Goal: Task Accomplishment & Management: Manage account settings

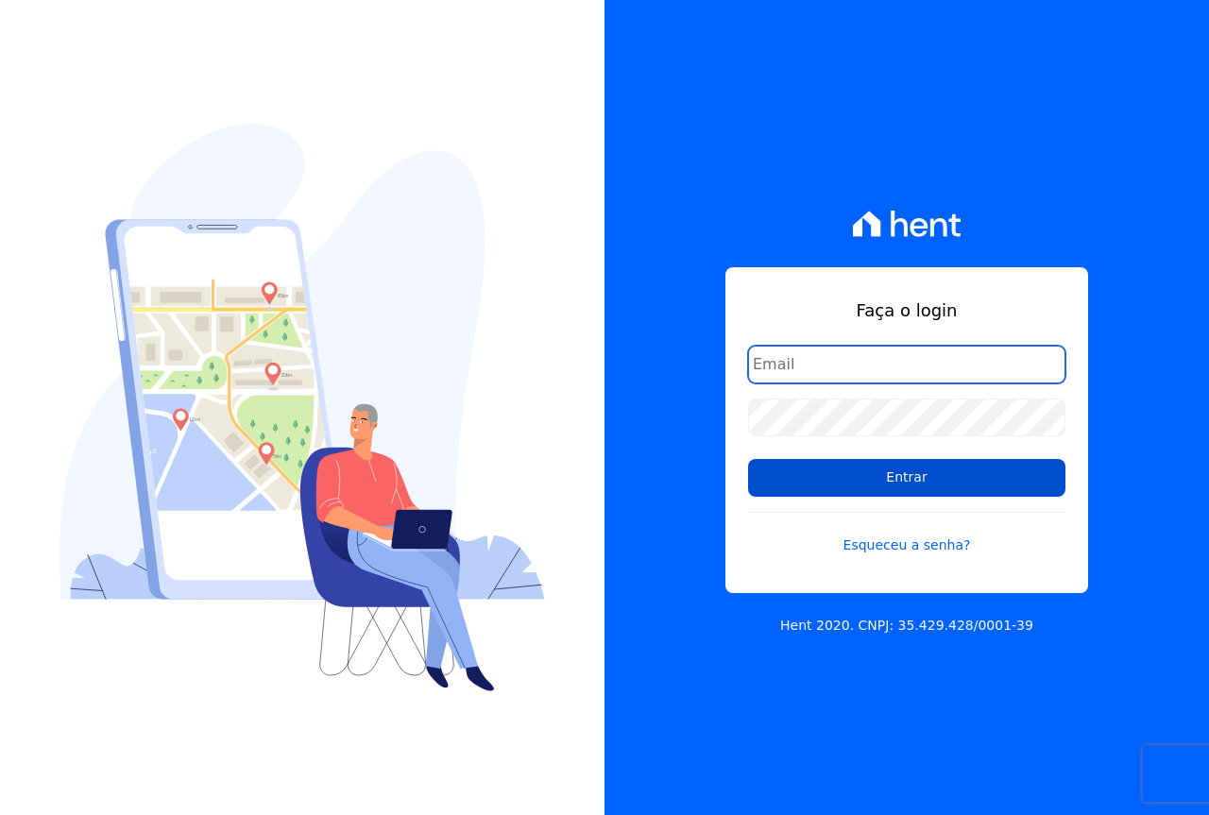
type input "[EMAIL_ADDRESS][DOMAIN_NAME]"
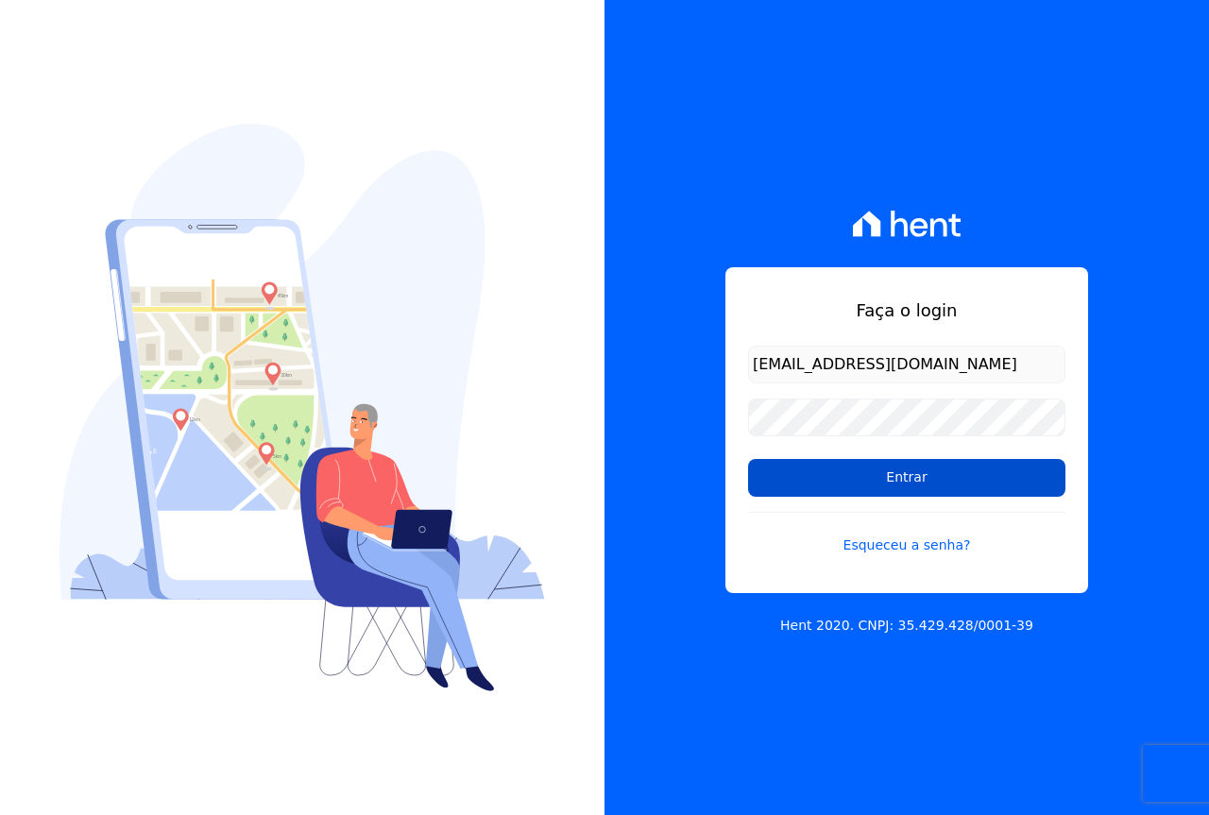
click at [836, 481] on input "Entrar" at bounding box center [906, 478] width 317 height 38
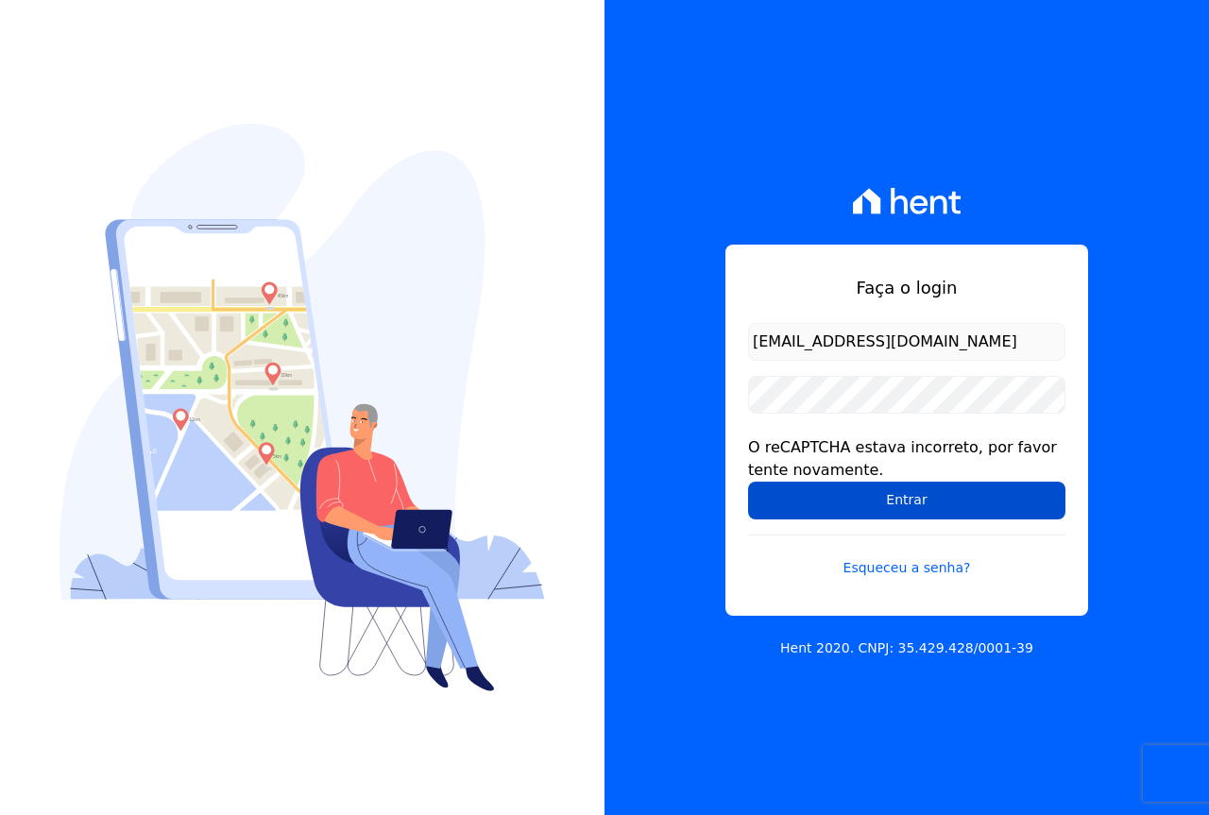
click at [887, 499] on input "Entrar" at bounding box center [906, 501] width 317 height 38
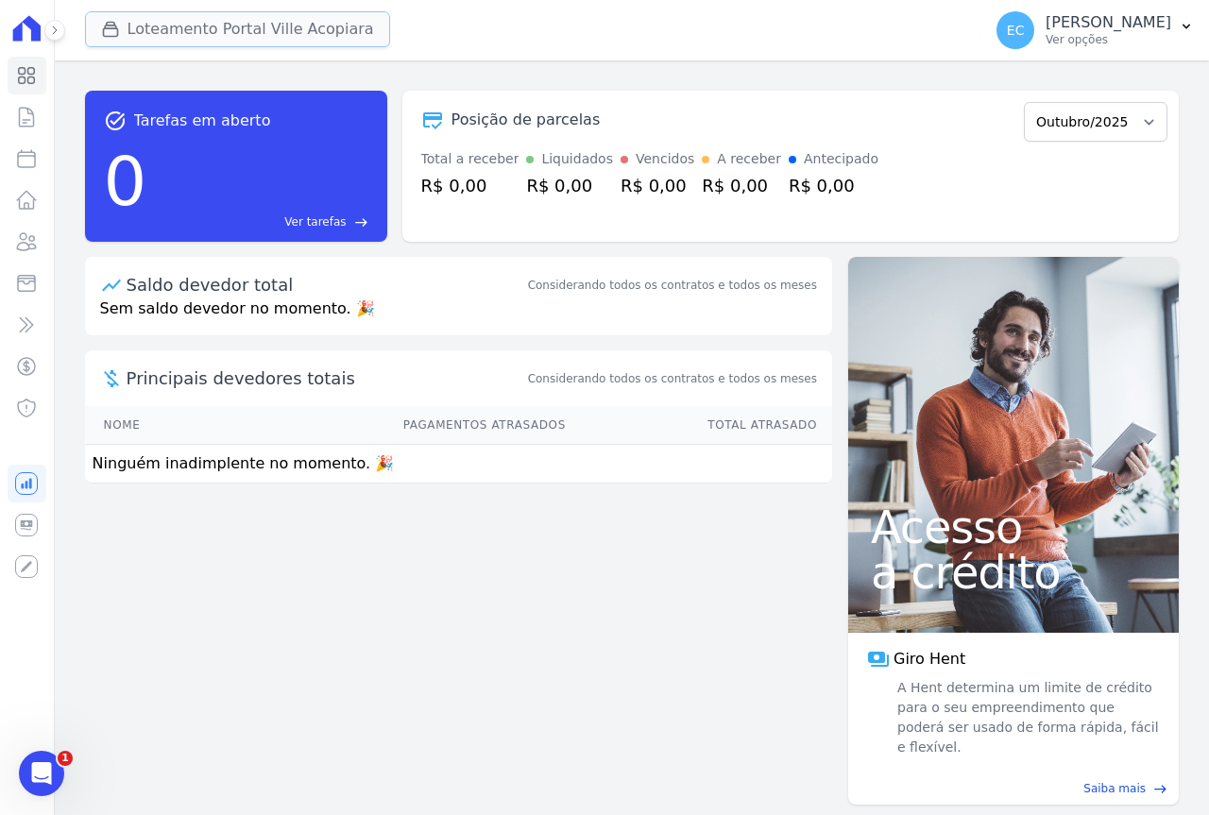
click at [251, 34] on button "Loteamento Portal Ville Acopiara" at bounding box center [237, 29] width 305 height 36
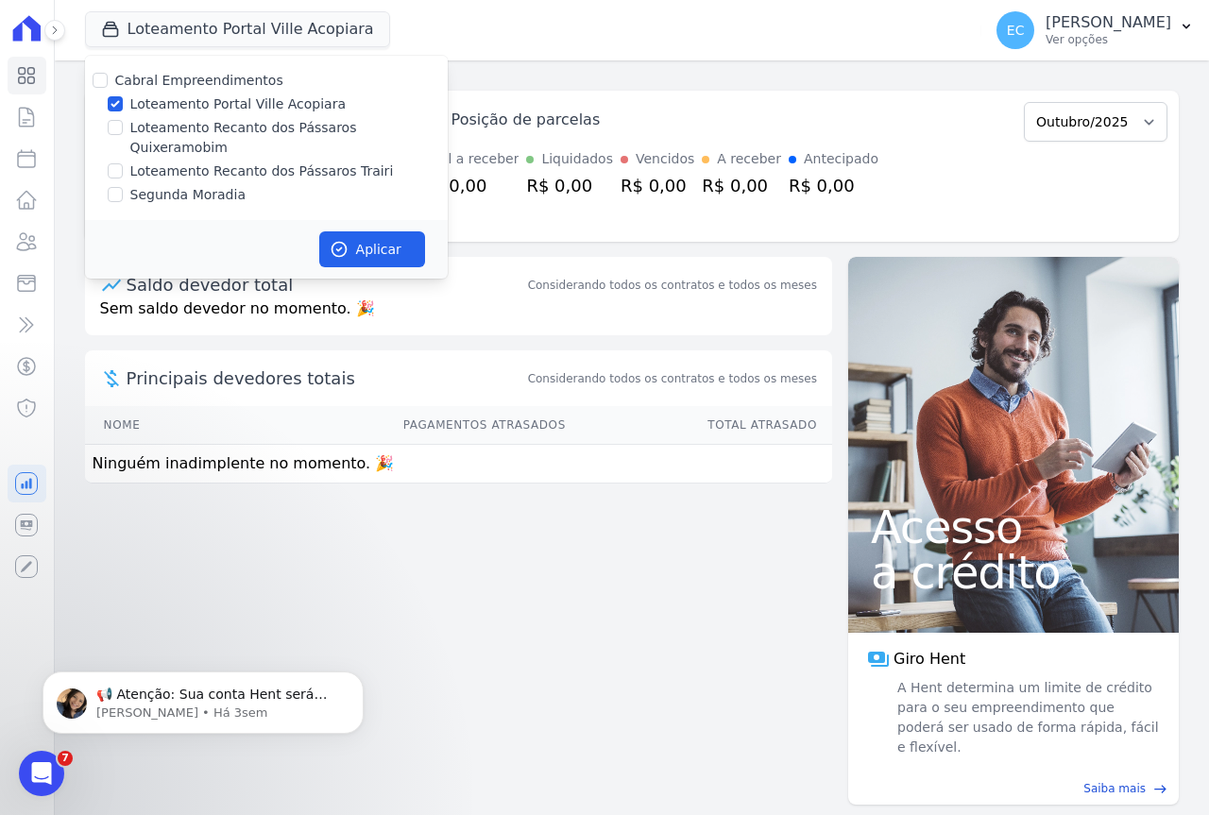
click at [214, 108] on label "Loteamento Portal Ville Acopiara" at bounding box center [237, 104] width 215 height 20
click at [123, 108] on input "Loteamento Portal Ville Acopiara" at bounding box center [115, 103] width 15 height 15
checkbox input "false"
click at [233, 162] on label "Loteamento Recanto dos Pássaros Trairi" at bounding box center [262, 172] width 264 height 20
click at [123, 163] on input "Loteamento Recanto dos Pássaros Trairi" at bounding box center [115, 170] width 15 height 15
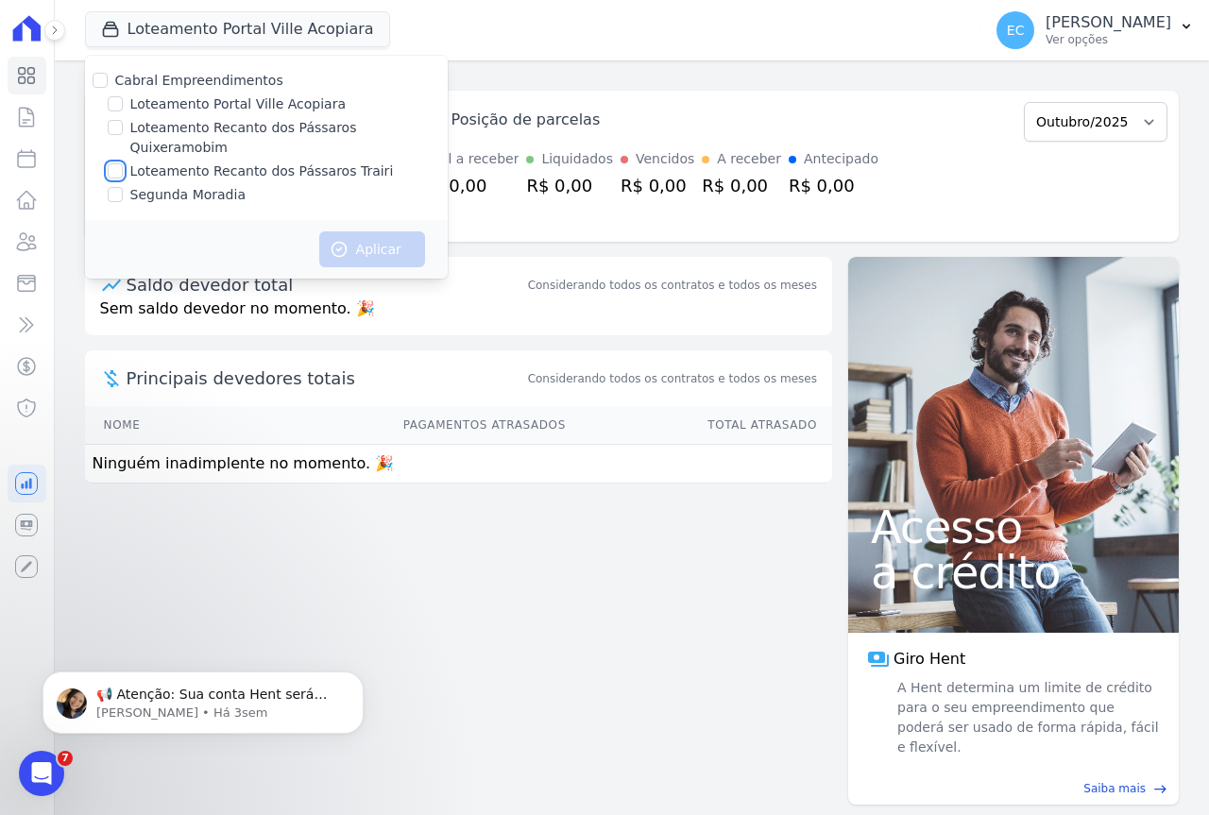
checkbox input "true"
click at [228, 131] on label "Loteamento Recanto dos Pássaros Quixeramobim" at bounding box center [288, 138] width 317 height 40
click at [123, 131] on input "Loteamento Recanto dos Pássaros Quixeramobim" at bounding box center [115, 127] width 15 height 15
checkbox input "true"
click at [385, 231] on button "Aplicar" at bounding box center [372, 249] width 106 height 36
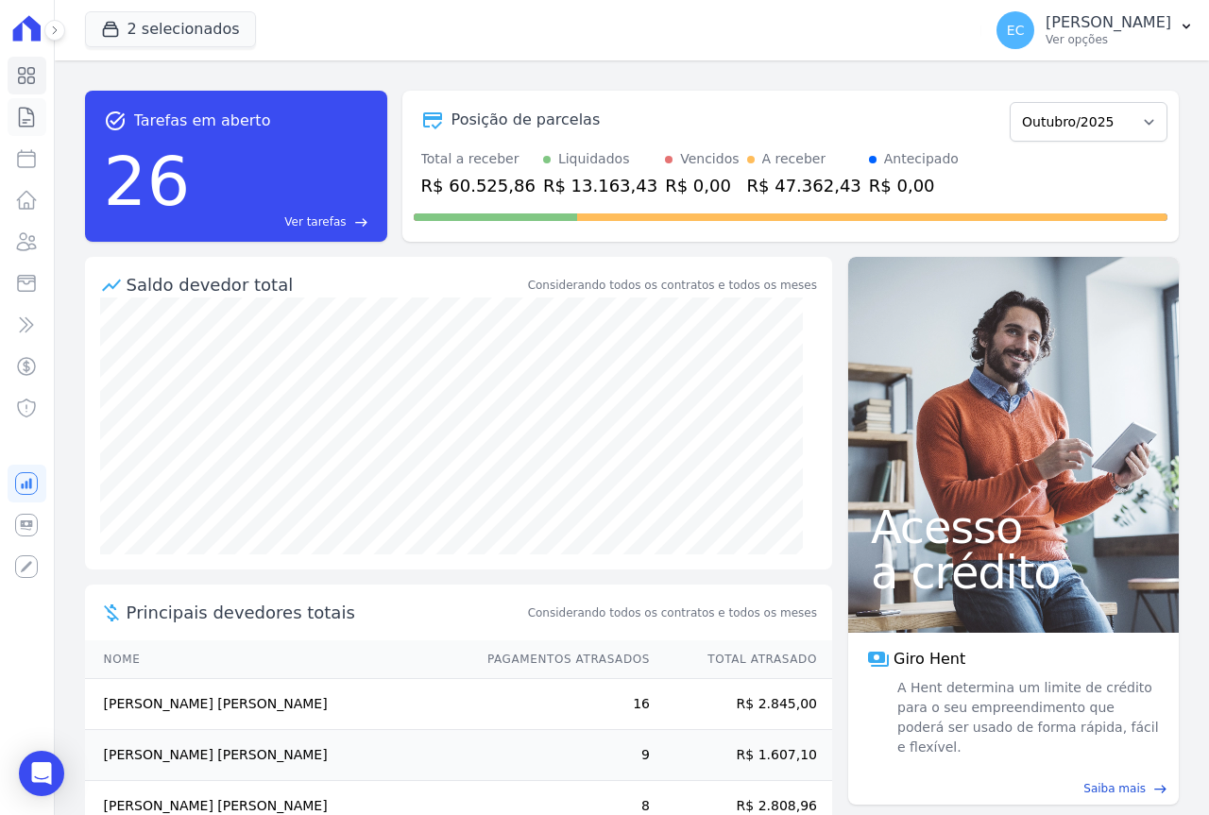
click at [28, 116] on icon at bounding box center [26, 117] width 23 height 23
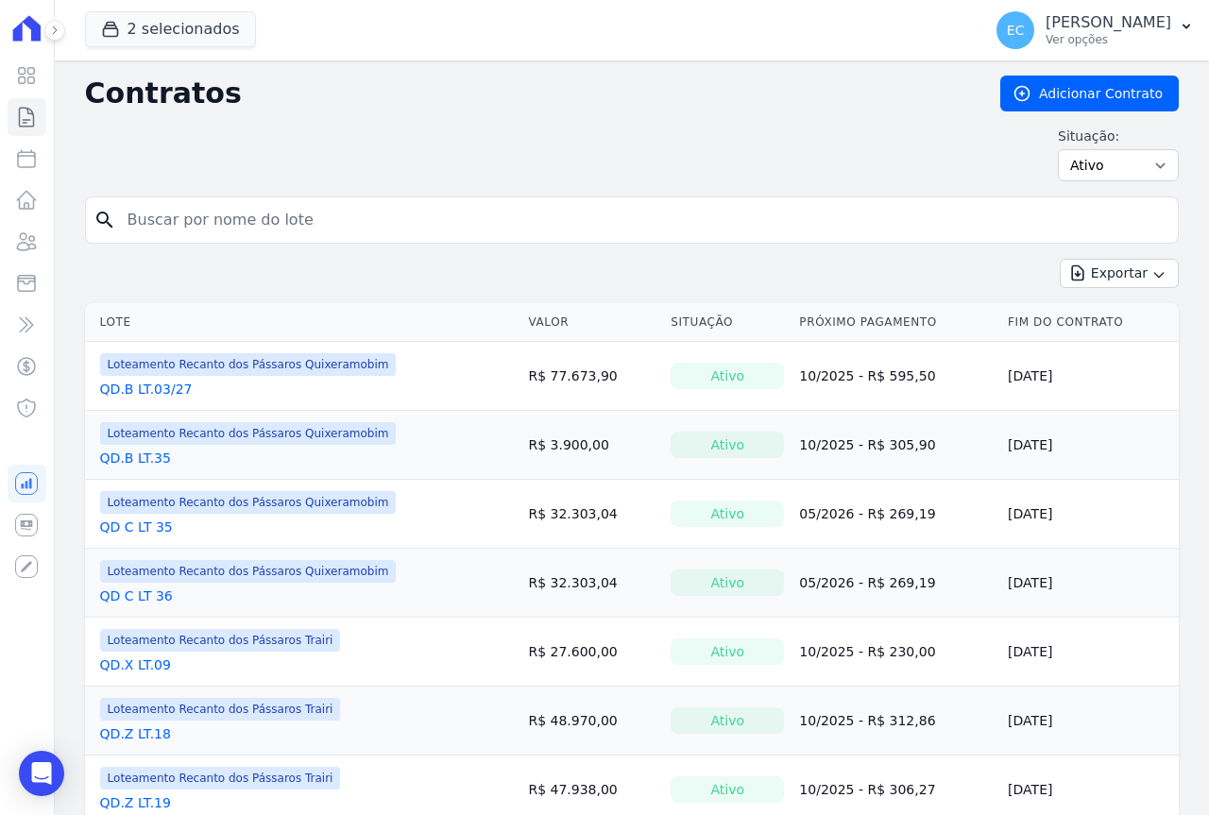
click at [181, 220] on input "search" at bounding box center [643, 220] width 1054 height 38
type input "45"
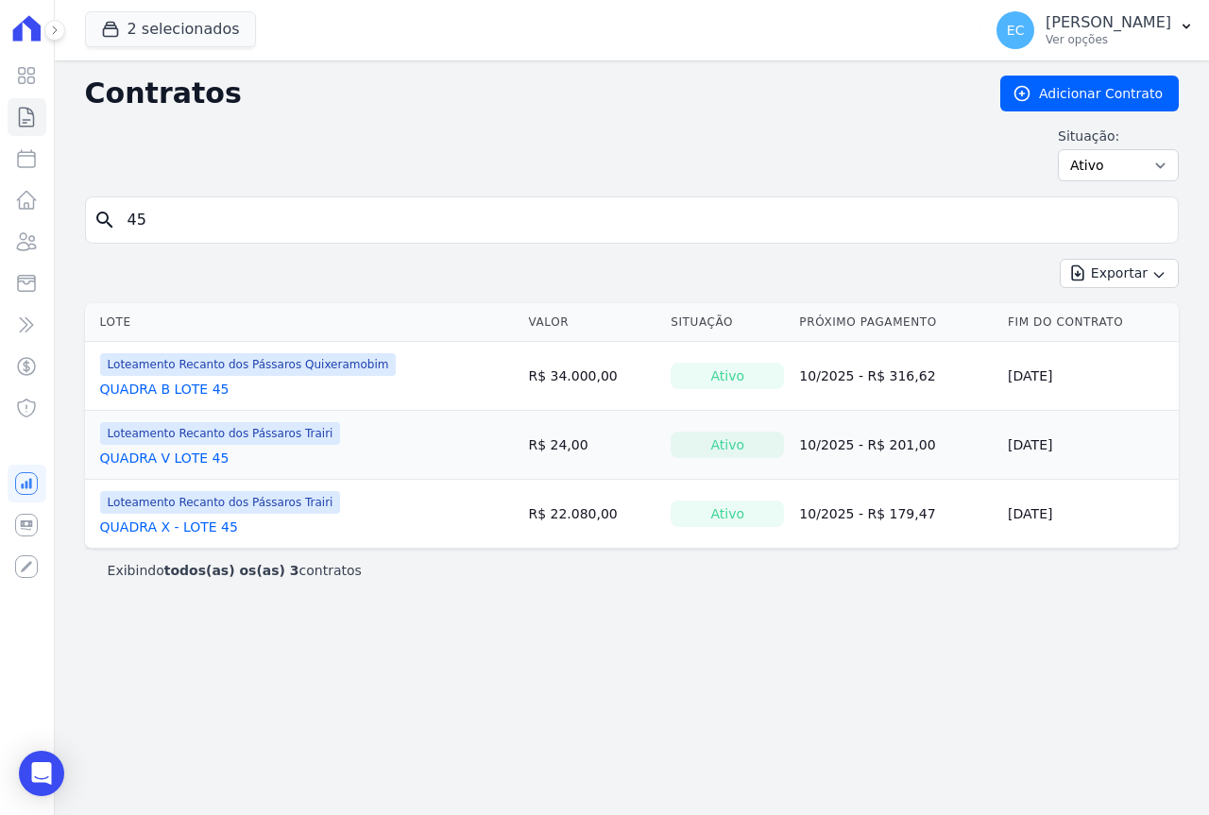
click at [177, 457] on link "QUADRA V LOTE 45" at bounding box center [164, 458] width 129 height 19
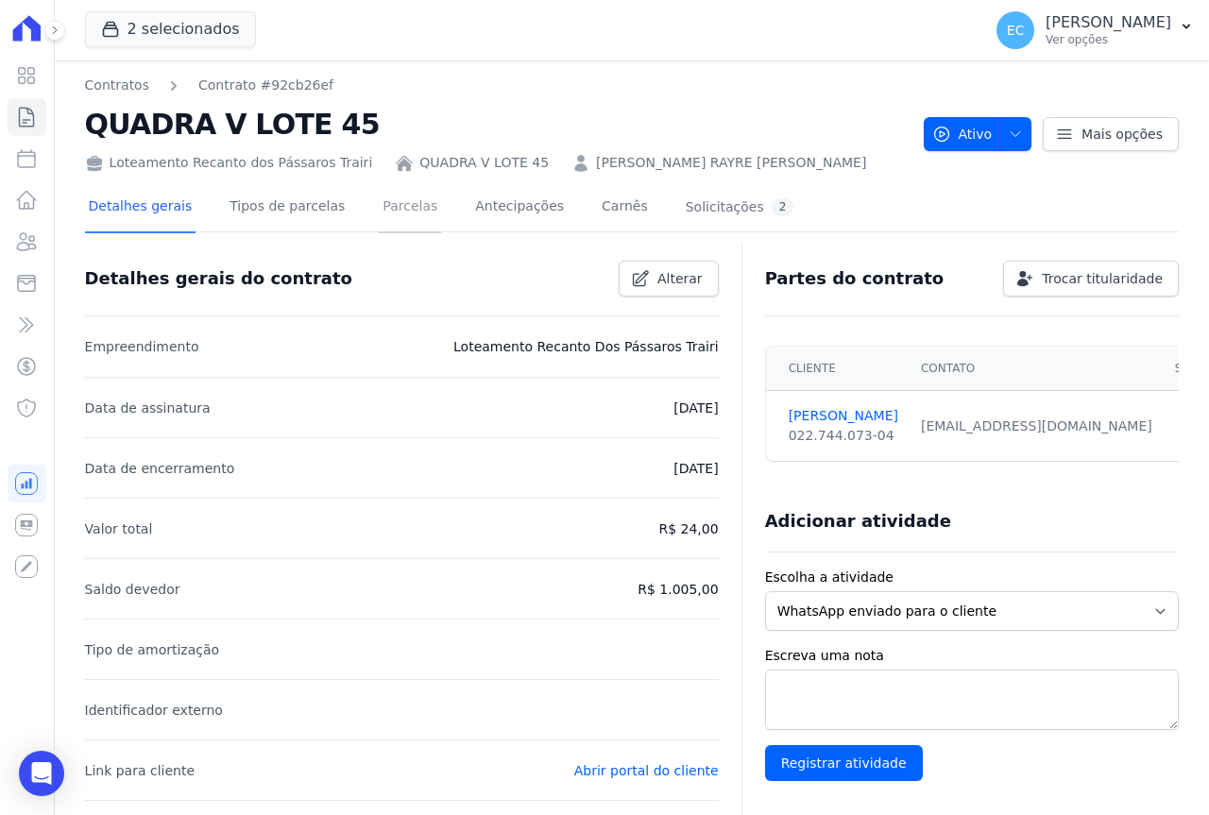
click at [396, 200] on link "Parcelas" at bounding box center [410, 208] width 62 height 50
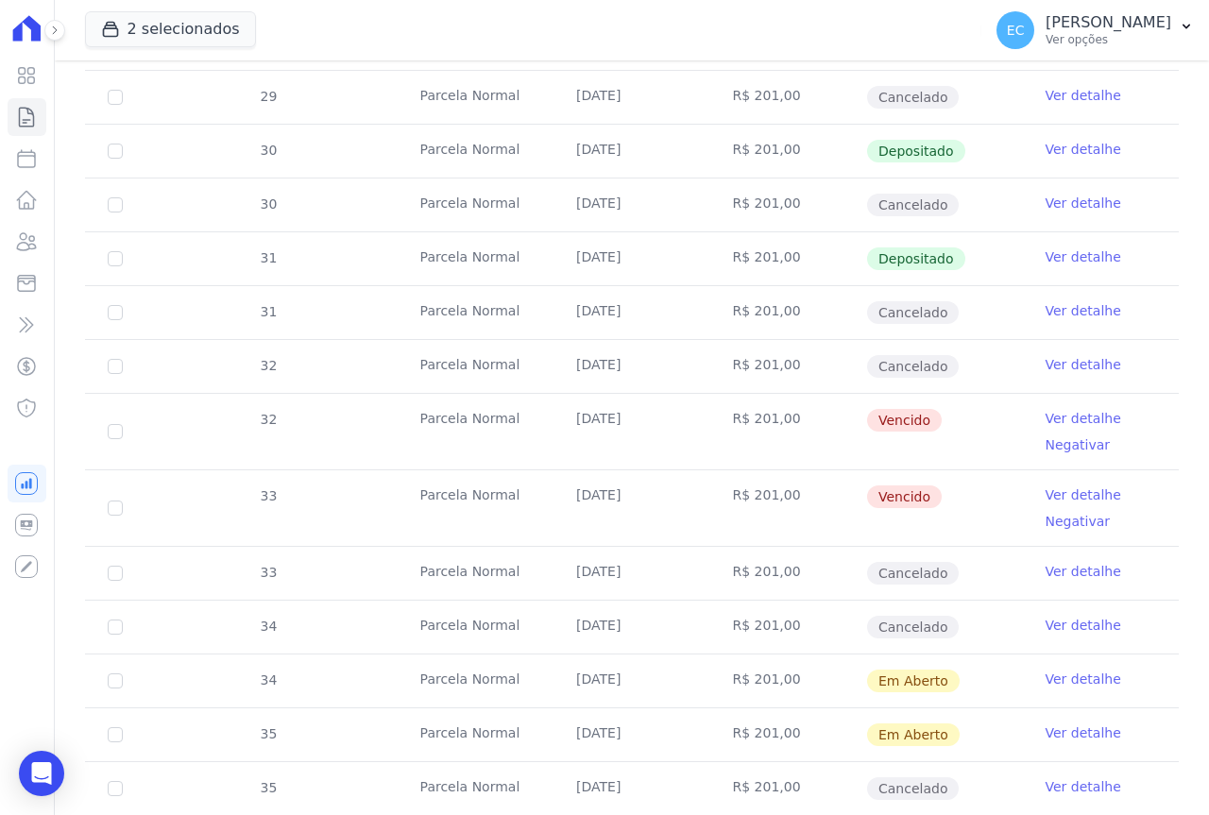
scroll to position [945, 0]
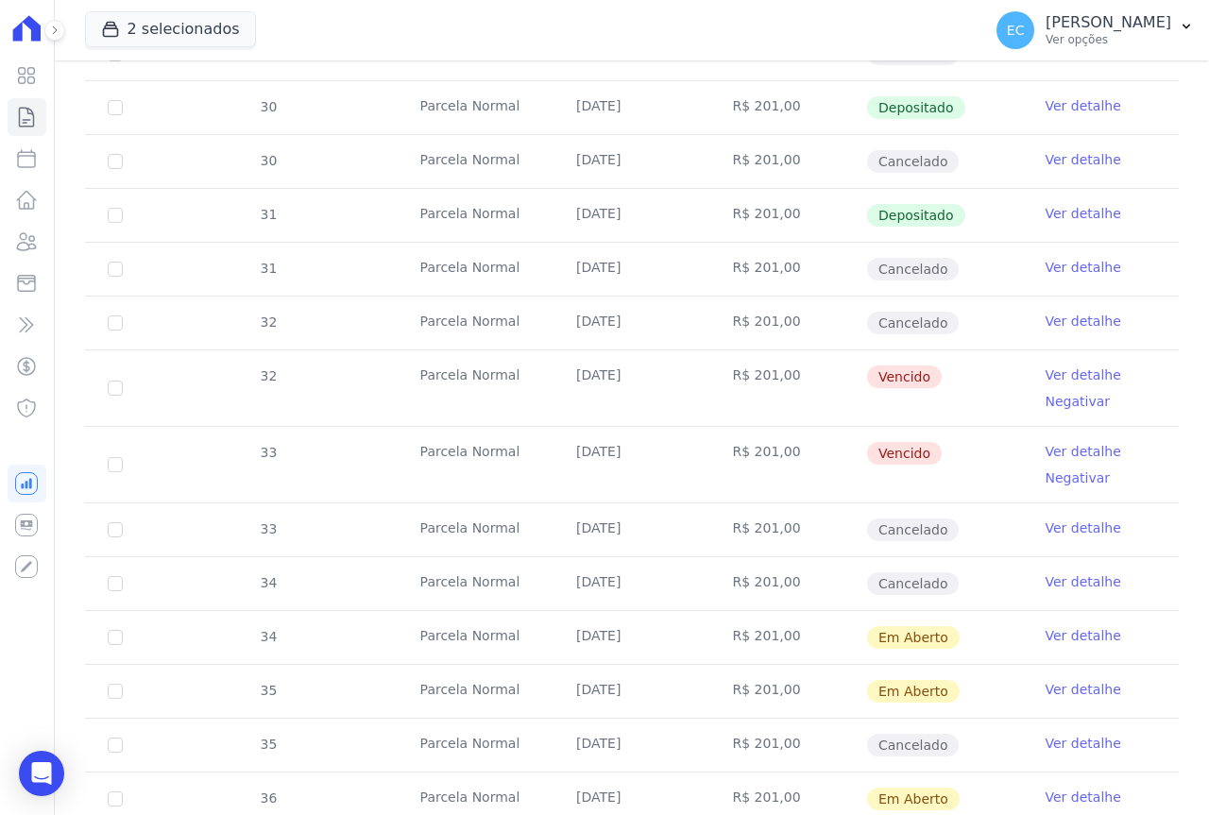
click at [1071, 375] on link "Ver detalhe" at bounding box center [1084, 375] width 76 height 19
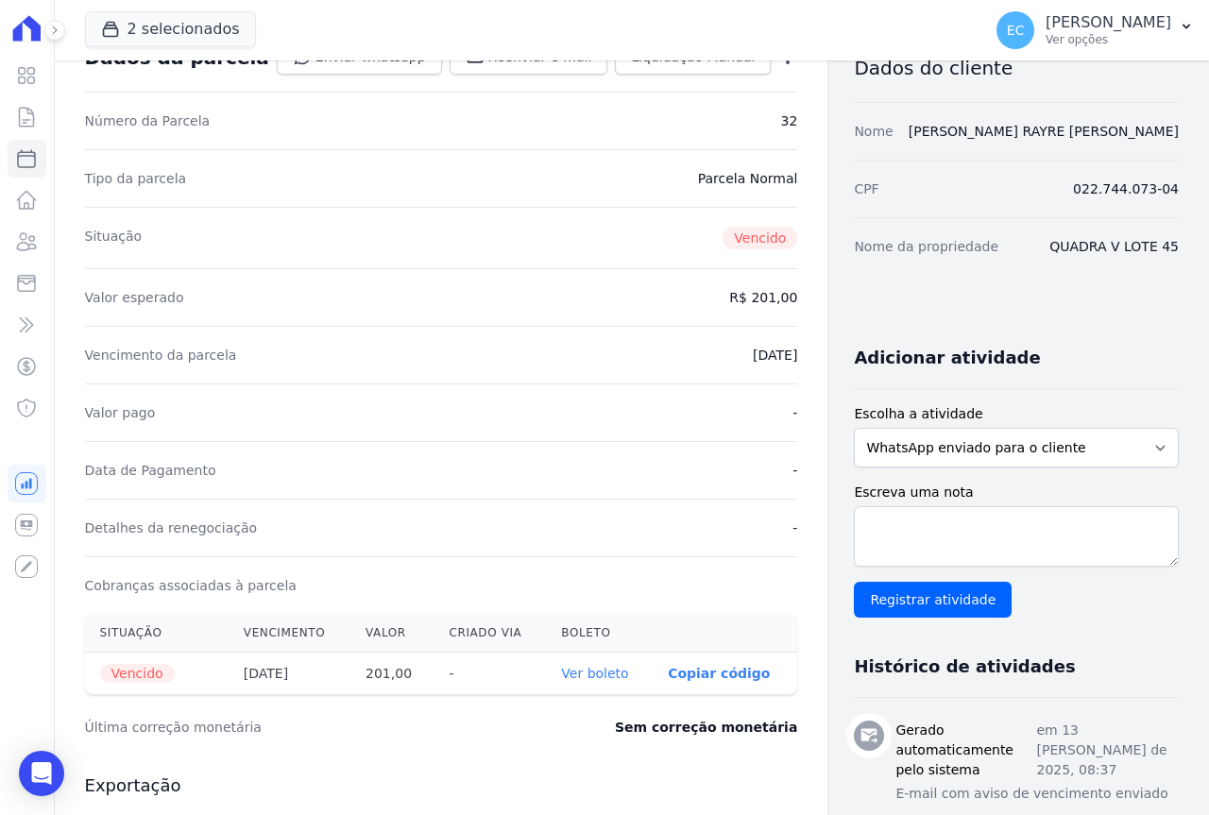
scroll to position [283, 0]
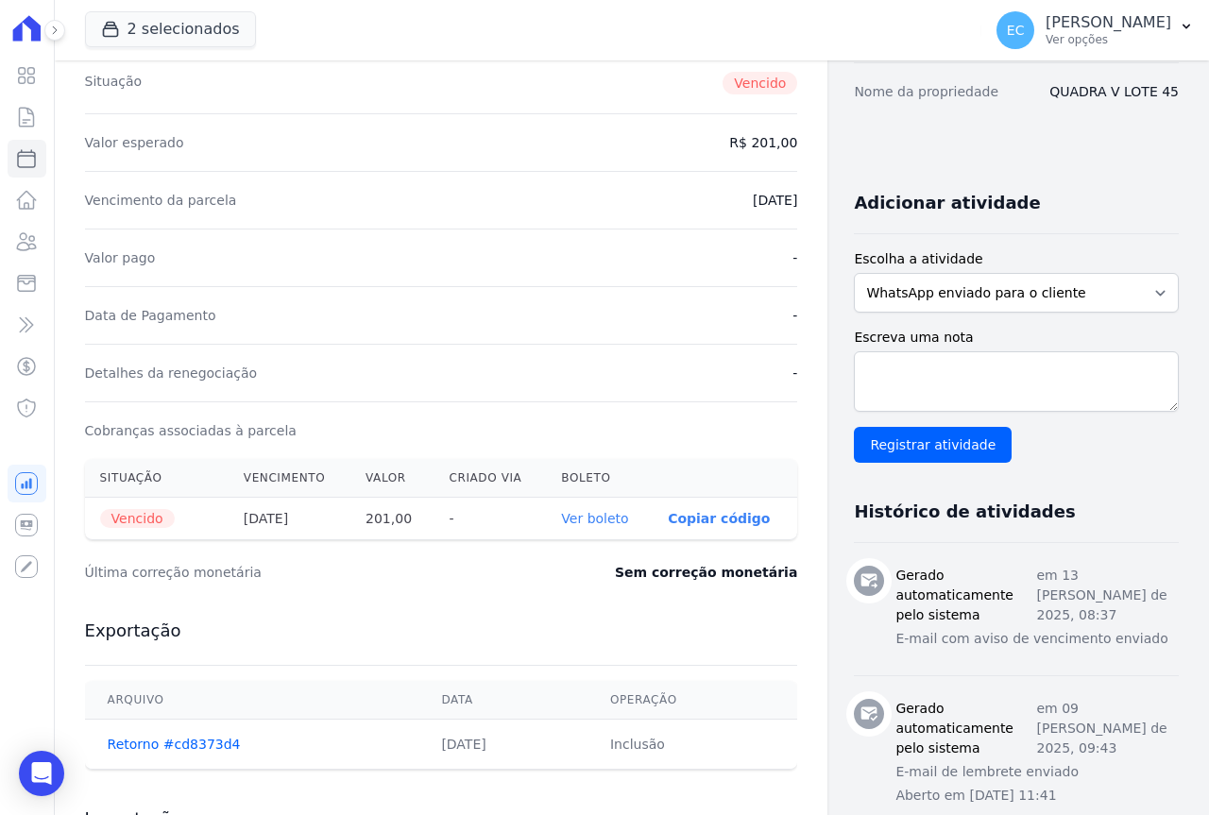
click at [584, 521] on link "Ver boleto" at bounding box center [594, 518] width 67 height 15
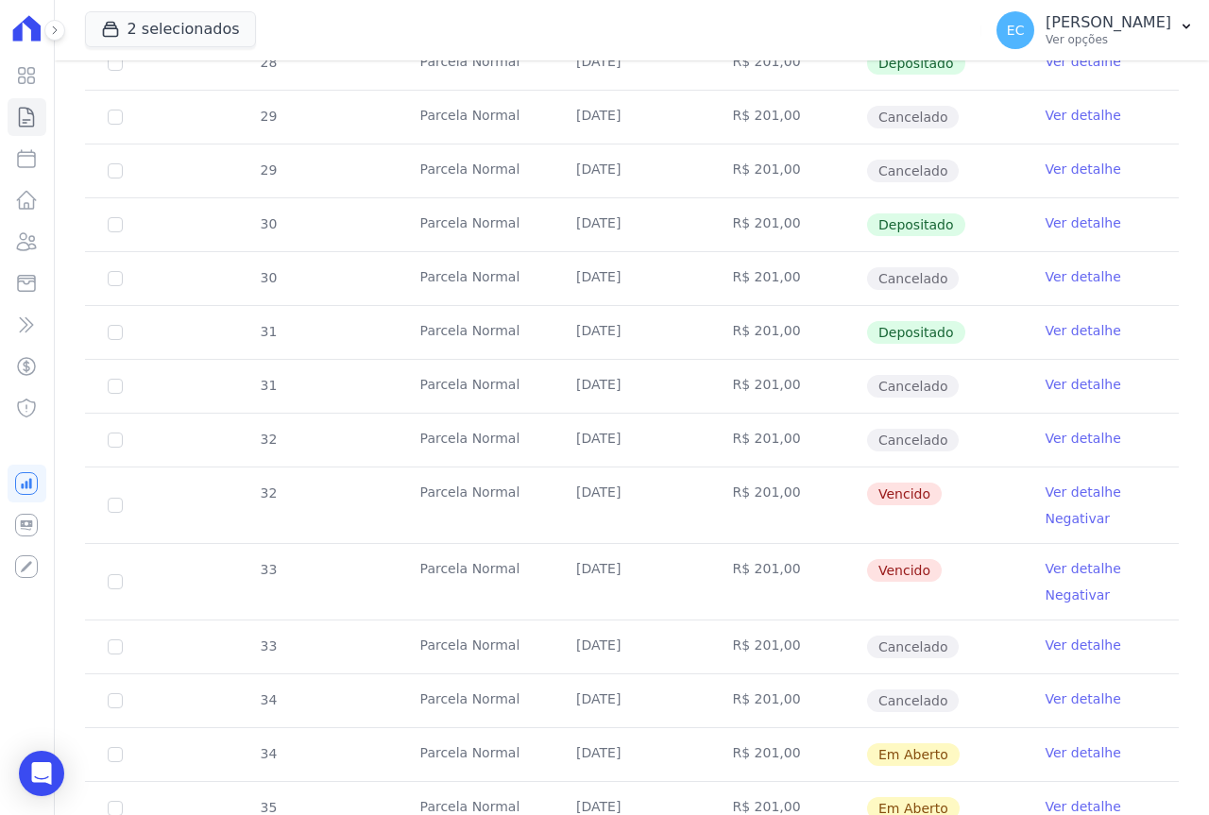
scroll to position [850, 0]
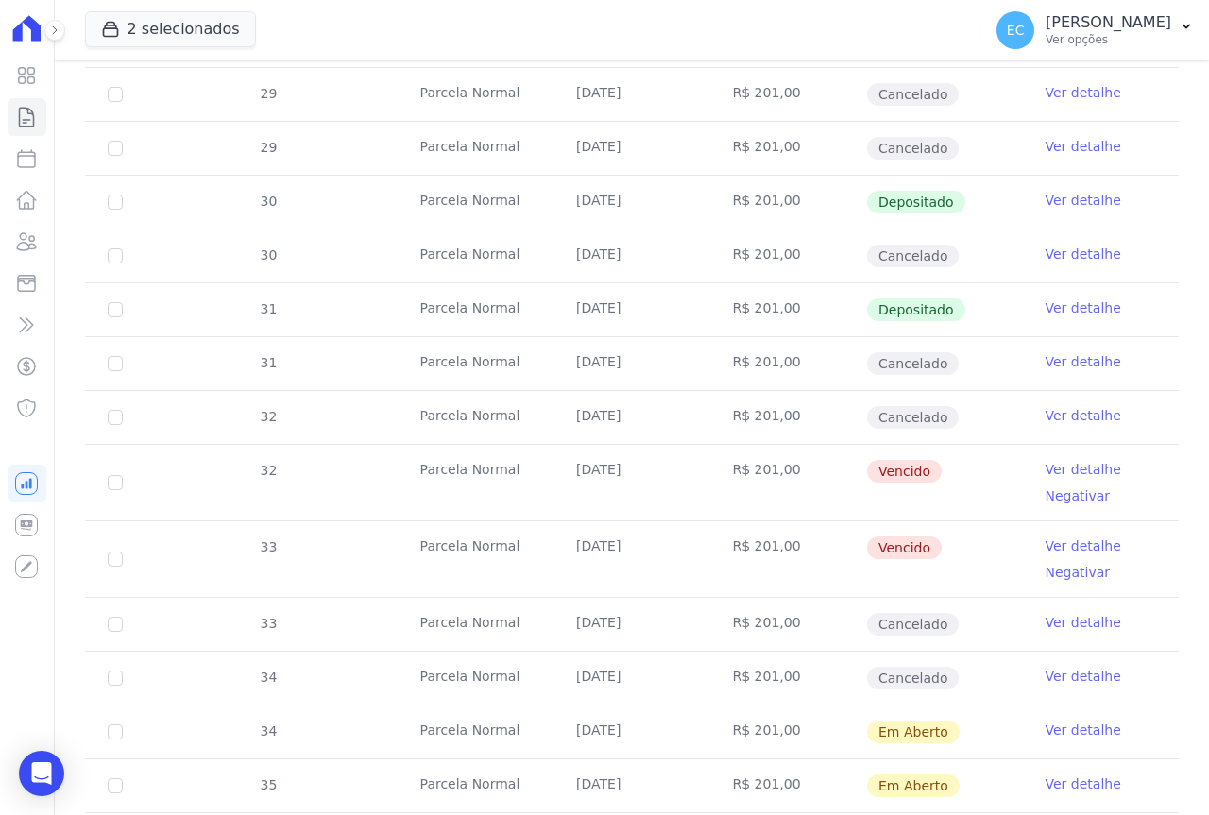
click at [1062, 543] on link "Ver detalhe" at bounding box center [1084, 546] width 76 height 19
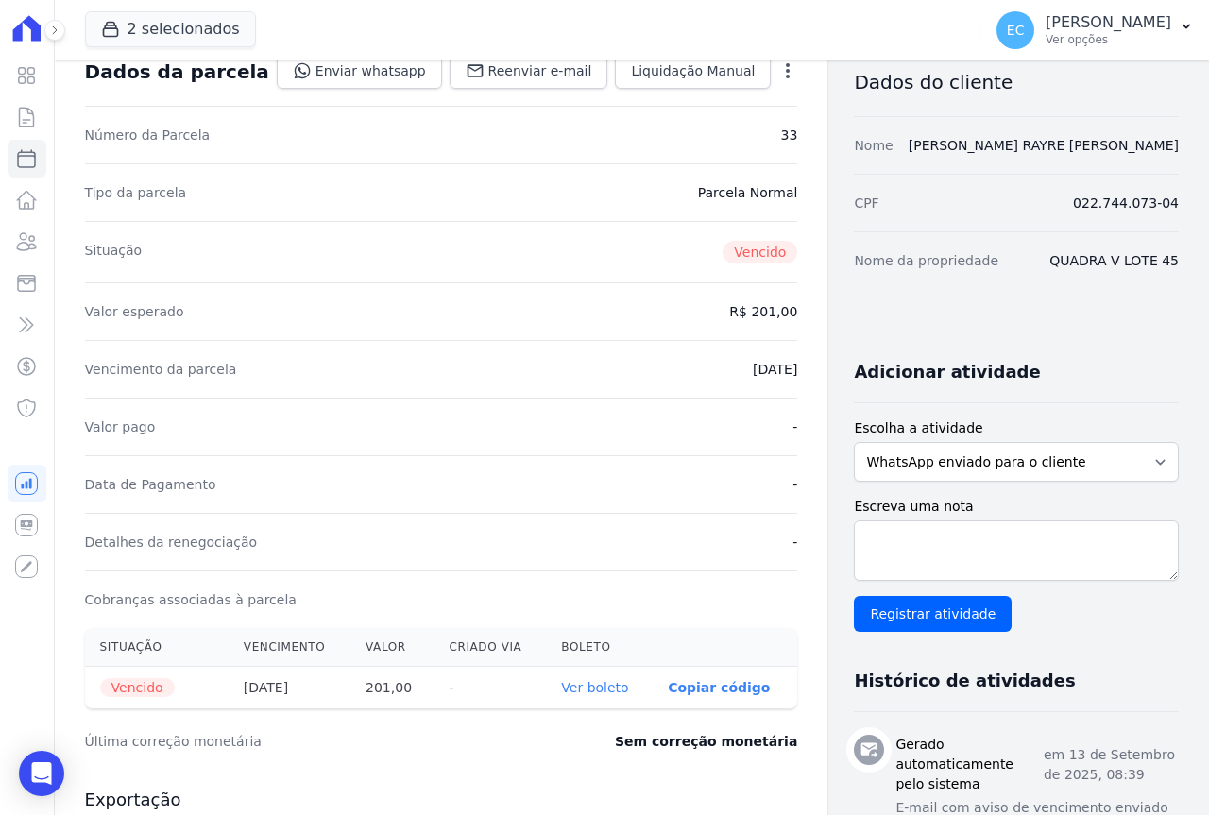
scroll to position [283, 0]
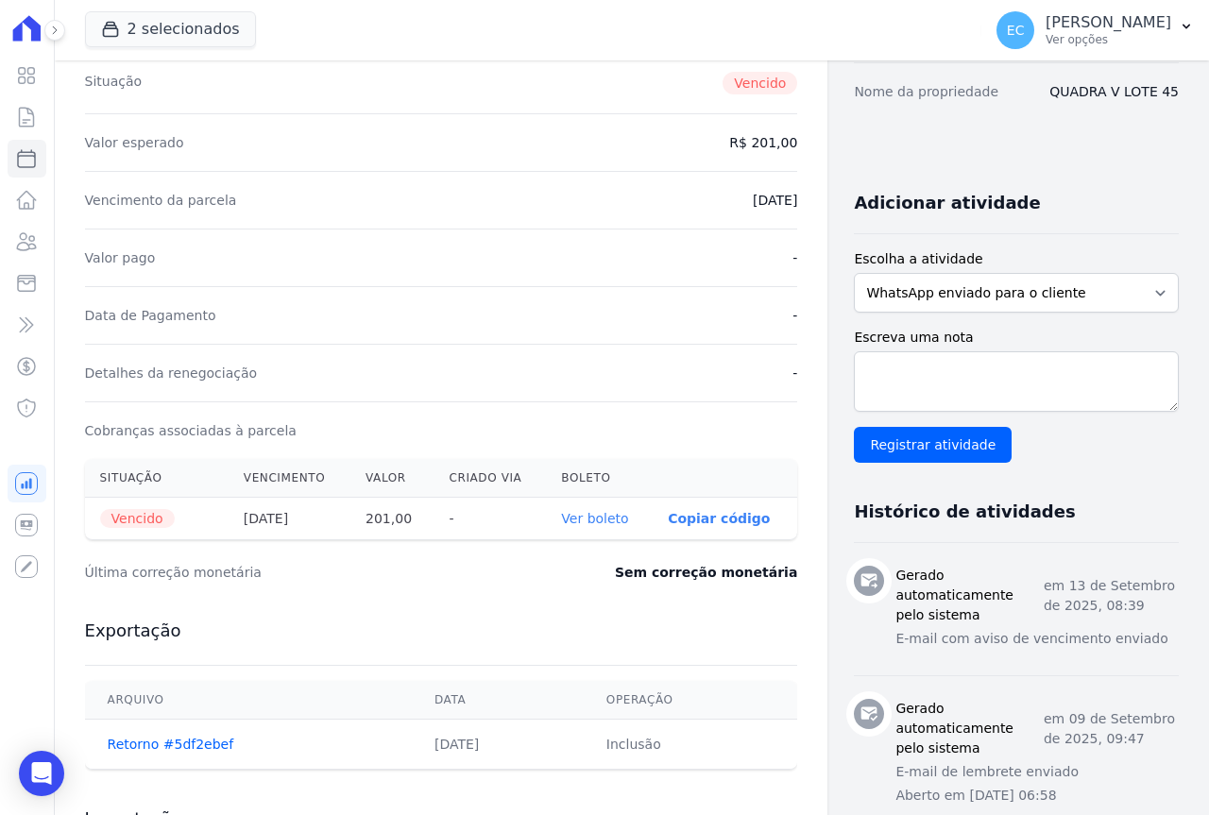
click at [570, 524] on link "Ver boleto" at bounding box center [594, 518] width 67 height 15
click at [42, 115] on link "Contratos" at bounding box center [27, 117] width 39 height 38
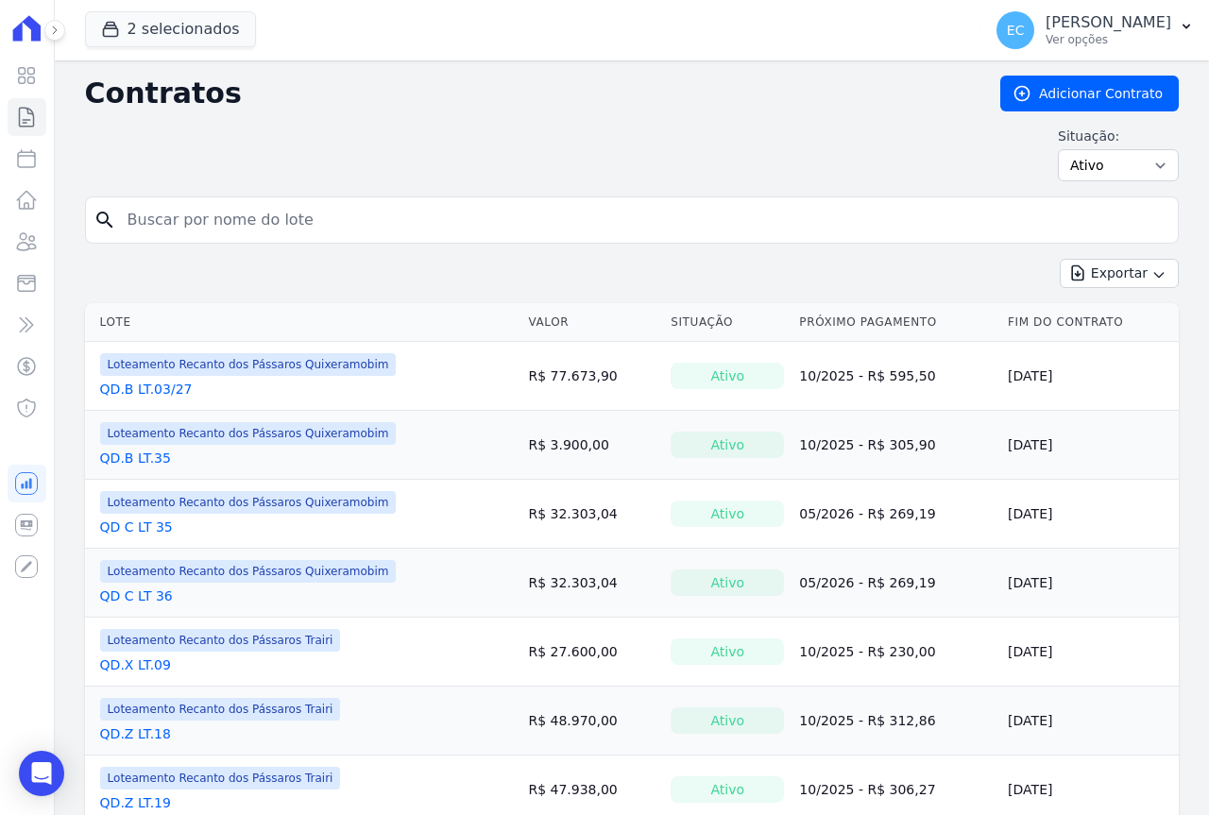
click at [233, 232] on input "search" at bounding box center [643, 220] width 1054 height 38
type input "50"
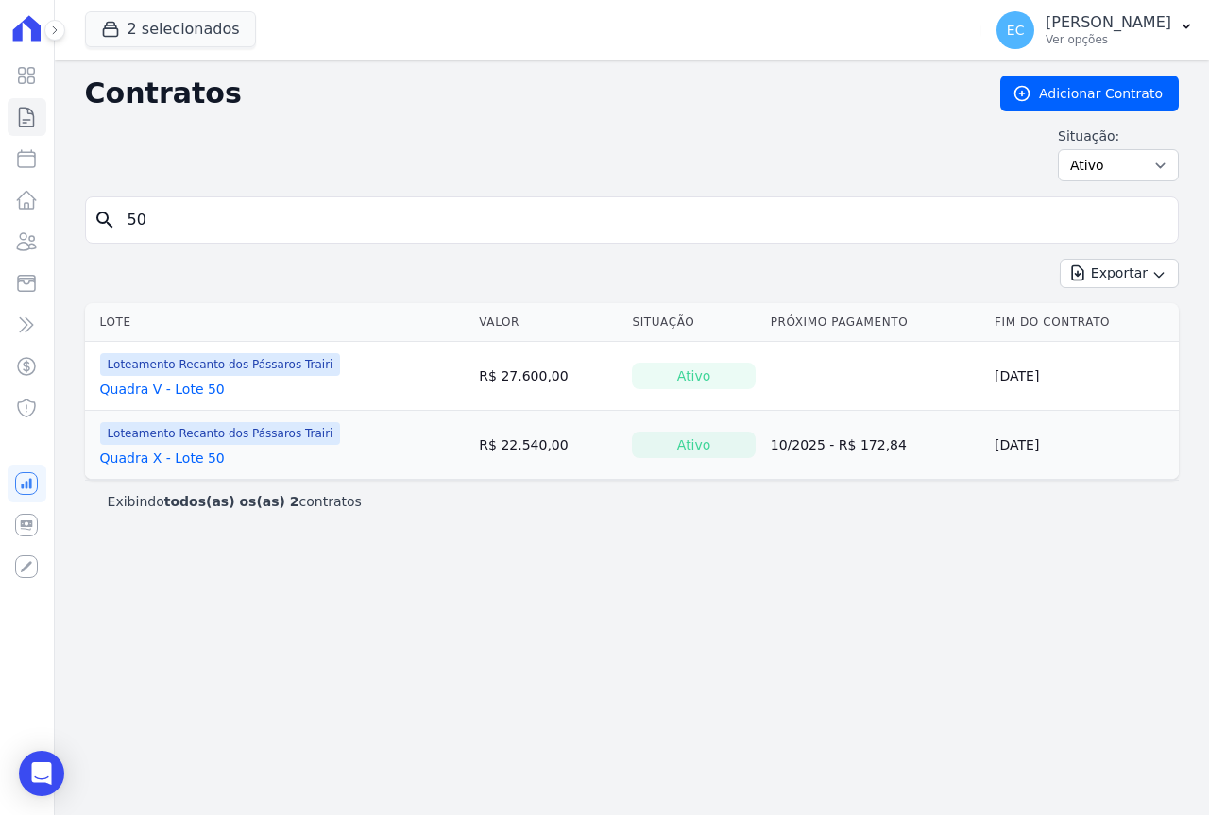
click at [166, 458] on link "Quadra X - Lote 50" at bounding box center [162, 458] width 125 height 19
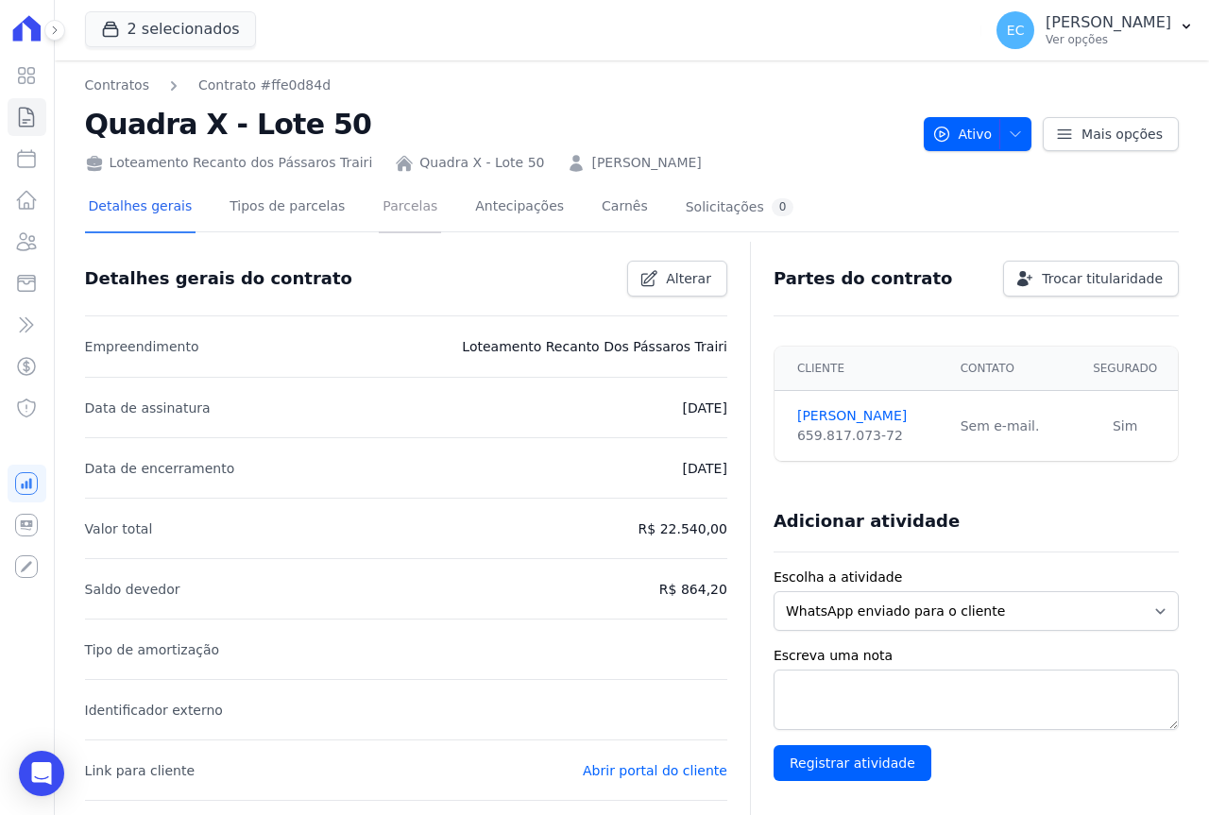
click at [396, 214] on link "Parcelas" at bounding box center [410, 208] width 62 height 50
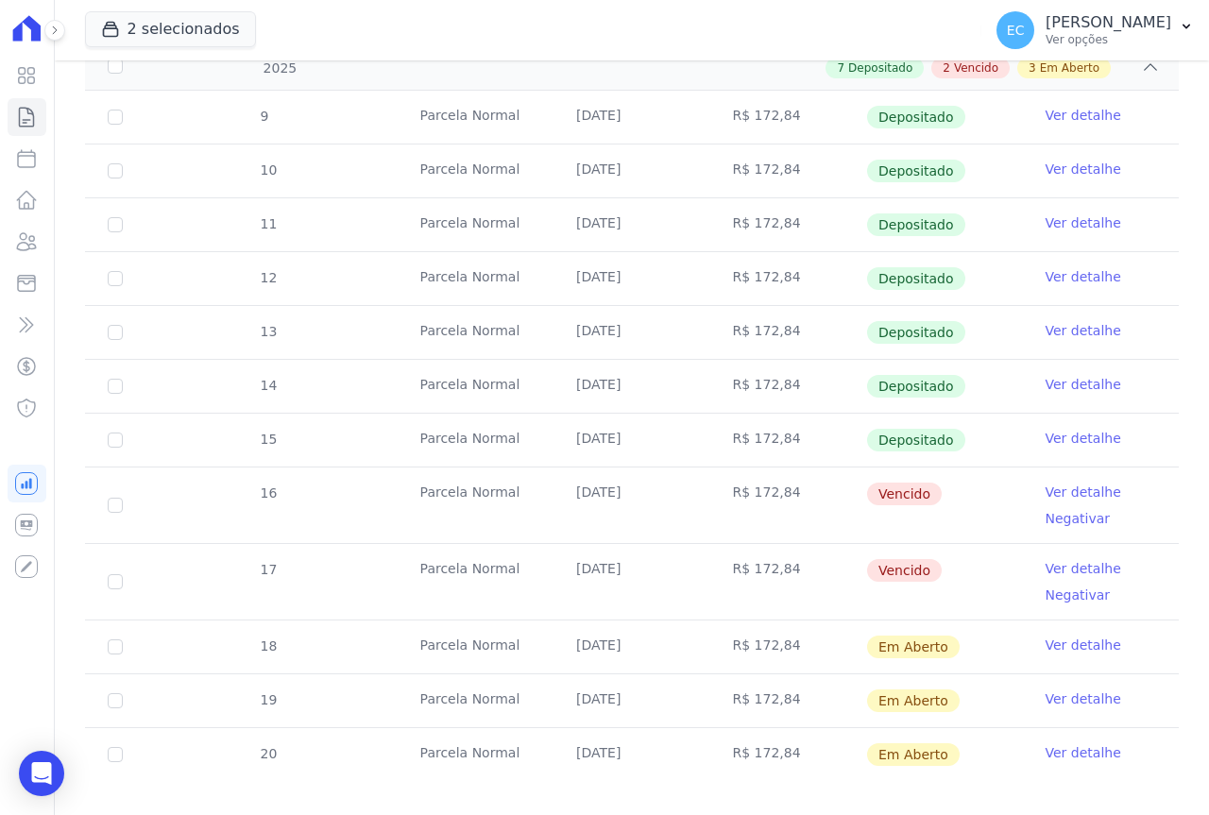
scroll to position [375, 0]
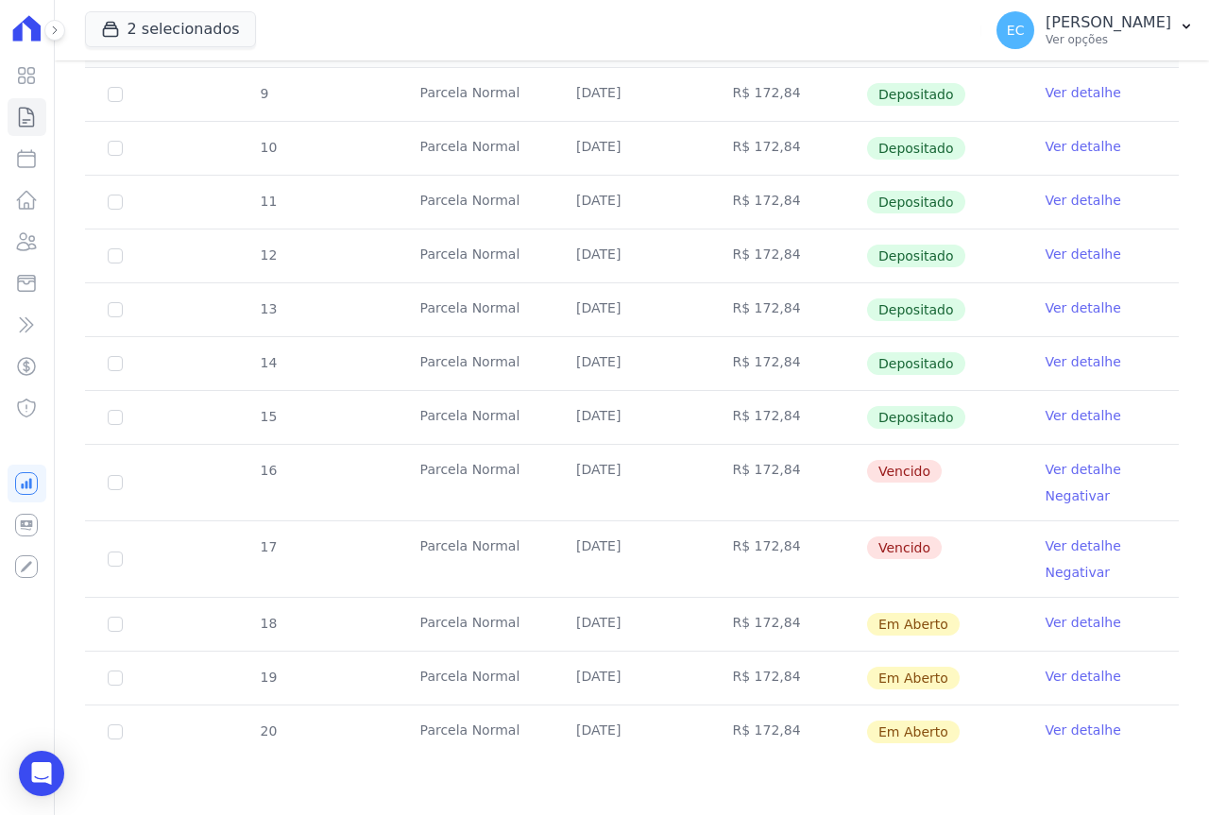
click at [1077, 473] on link "Ver detalhe" at bounding box center [1084, 469] width 76 height 19
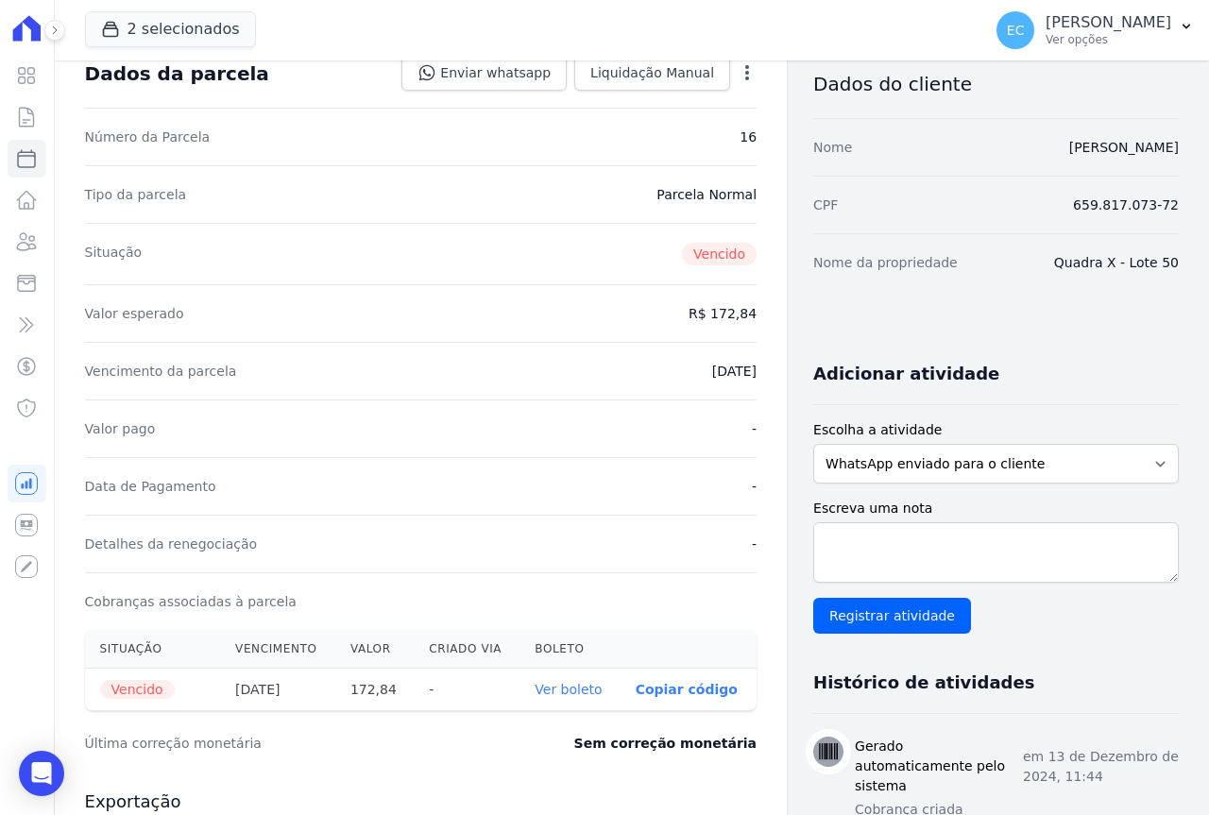
scroll to position [283, 0]
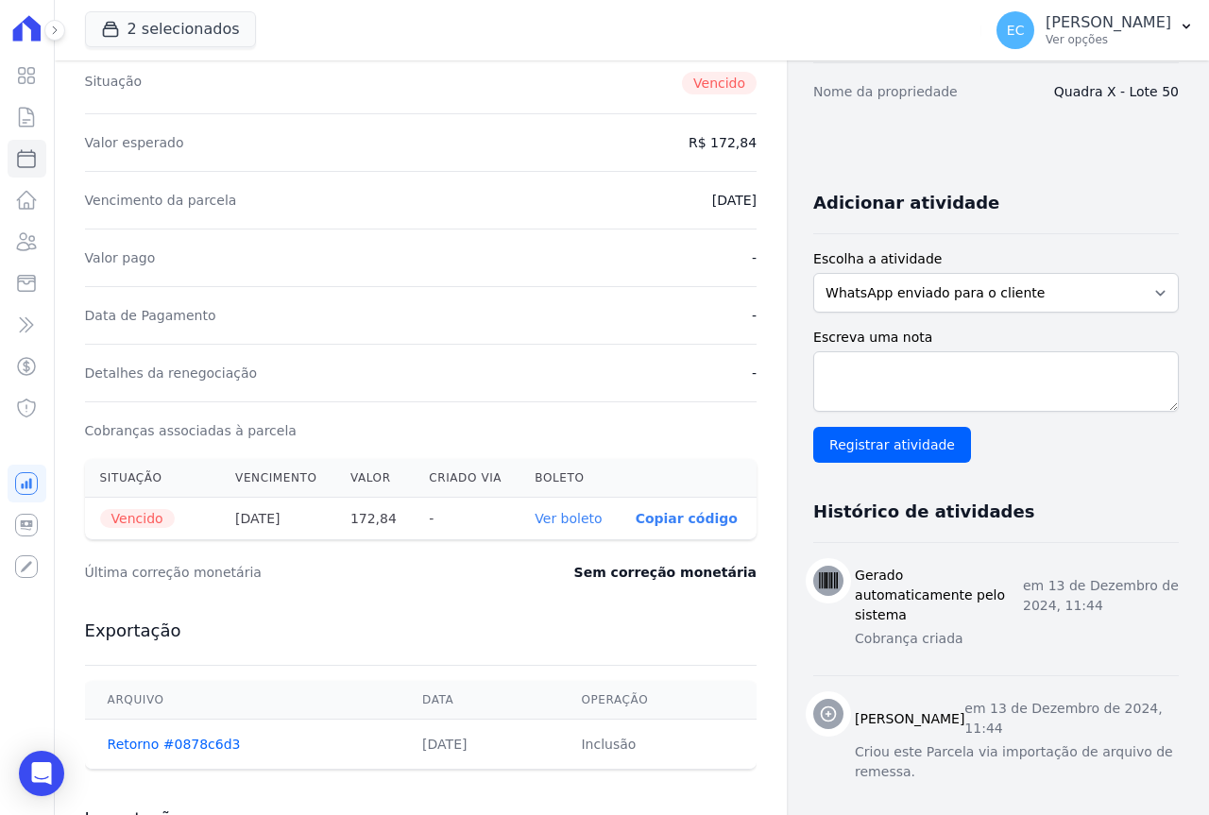
click at [555, 521] on link "Ver boleto" at bounding box center [568, 518] width 67 height 15
